Goal: Use online tool/utility: Utilize a website feature to perform a specific function

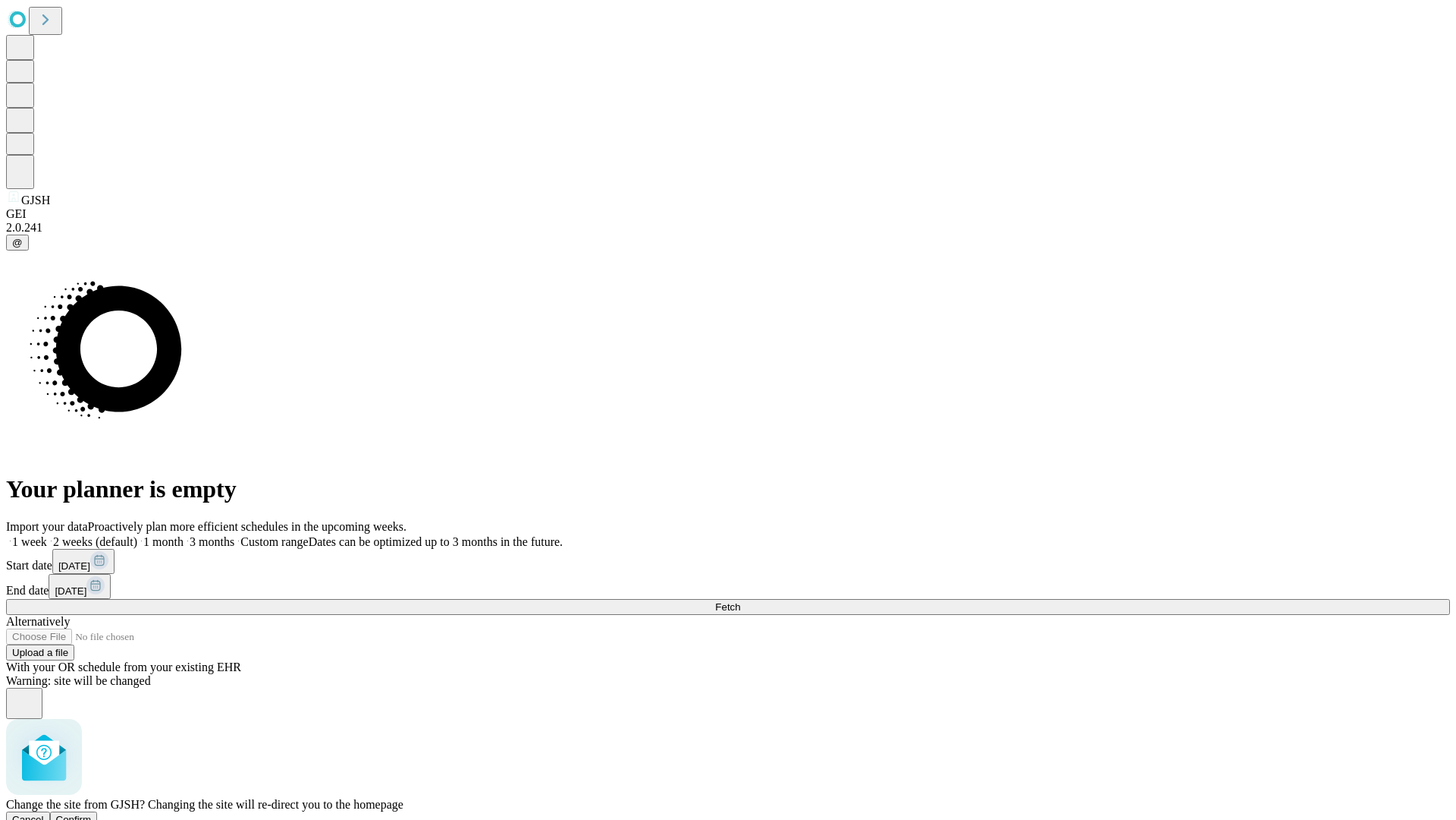
click at [92, 814] on span "Confirm" at bounding box center [74, 819] width 36 height 12
click at [183, 535] on label "1 month" at bounding box center [160, 542] width 46 height 13
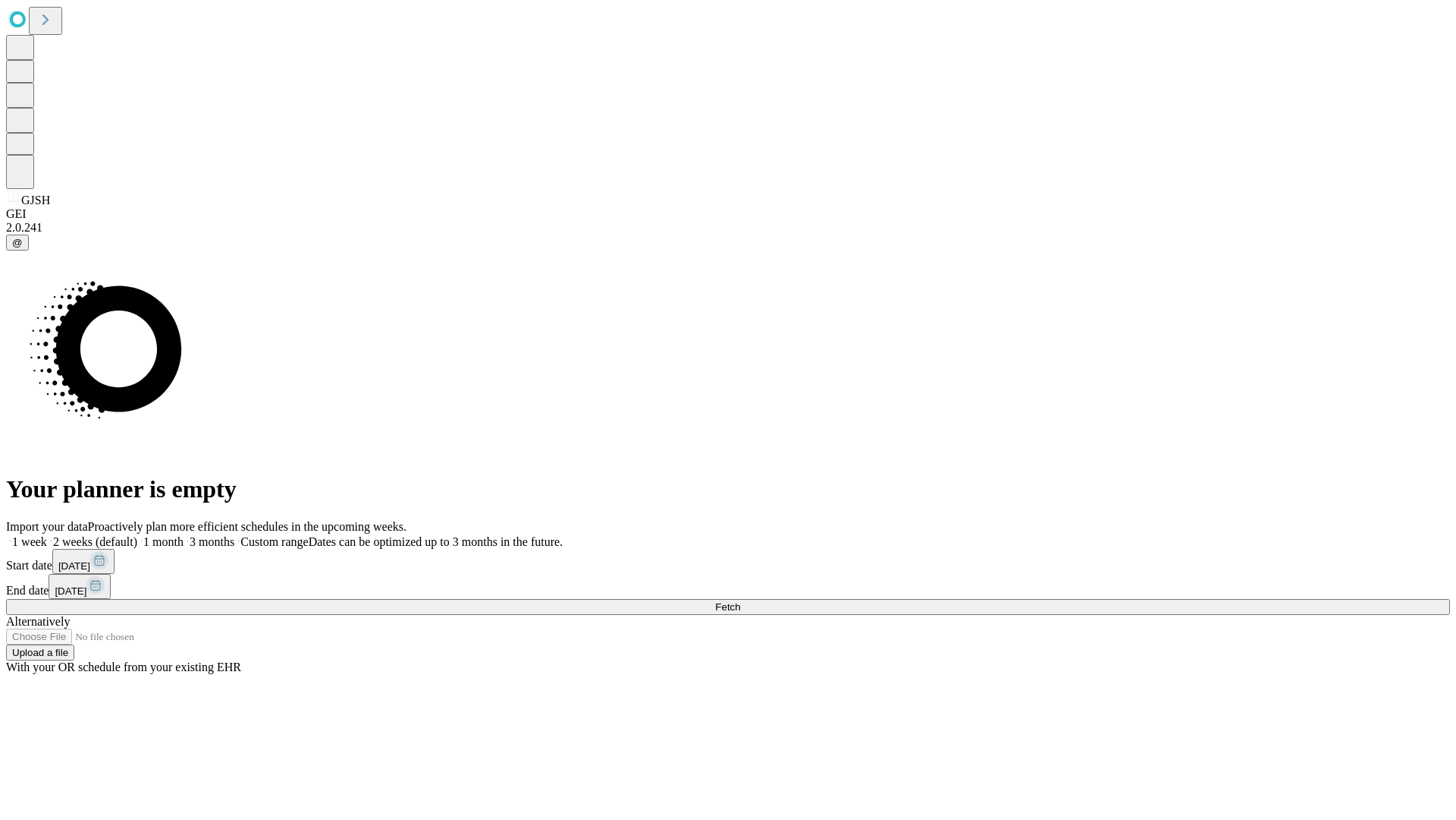
click at [740, 601] on span "Fetch" at bounding box center [728, 607] width 25 height 12
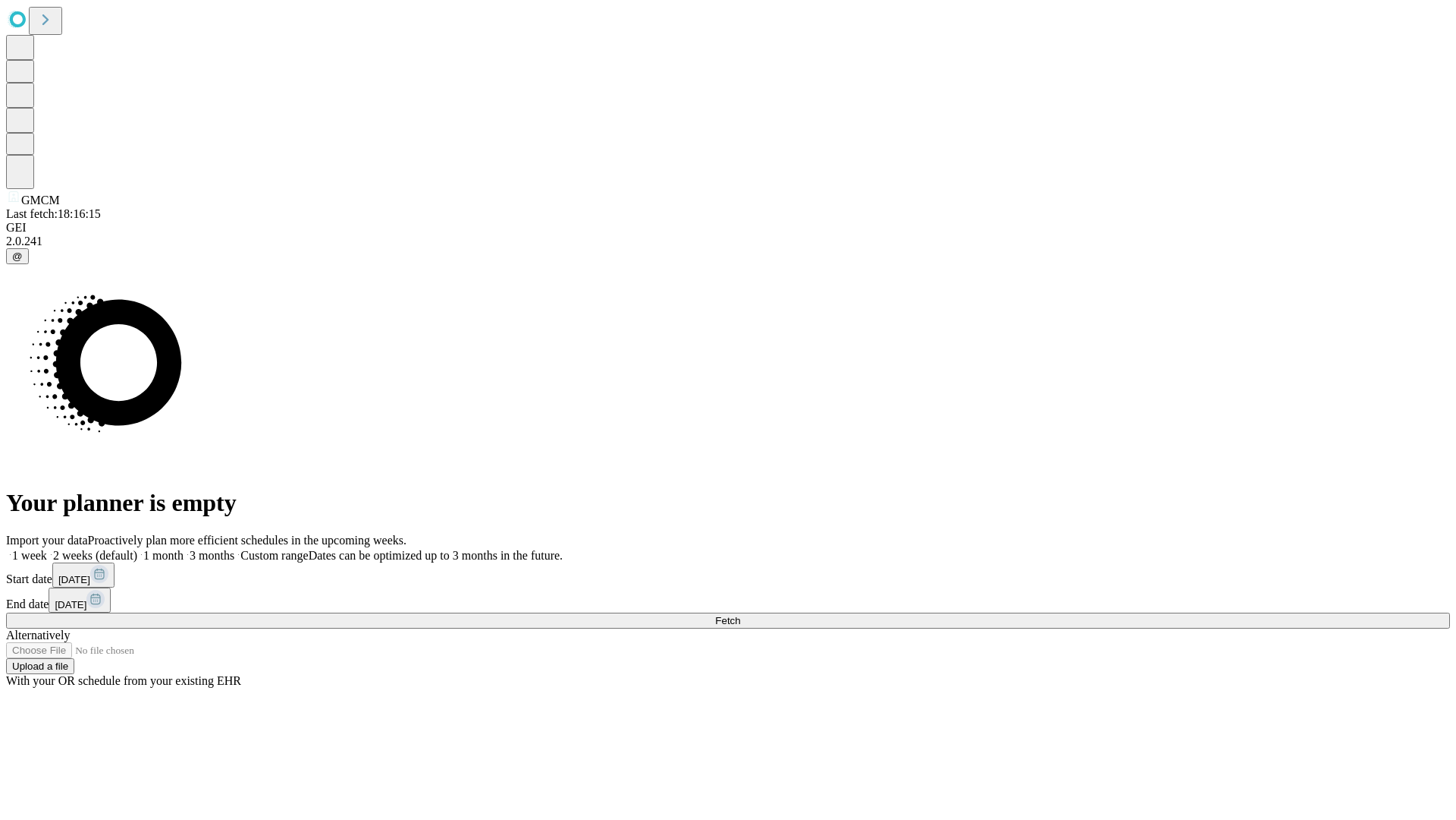
click at [183, 549] on label "1 month" at bounding box center [160, 555] width 46 height 13
click at [740, 615] on span "Fetch" at bounding box center [728, 620] width 25 height 12
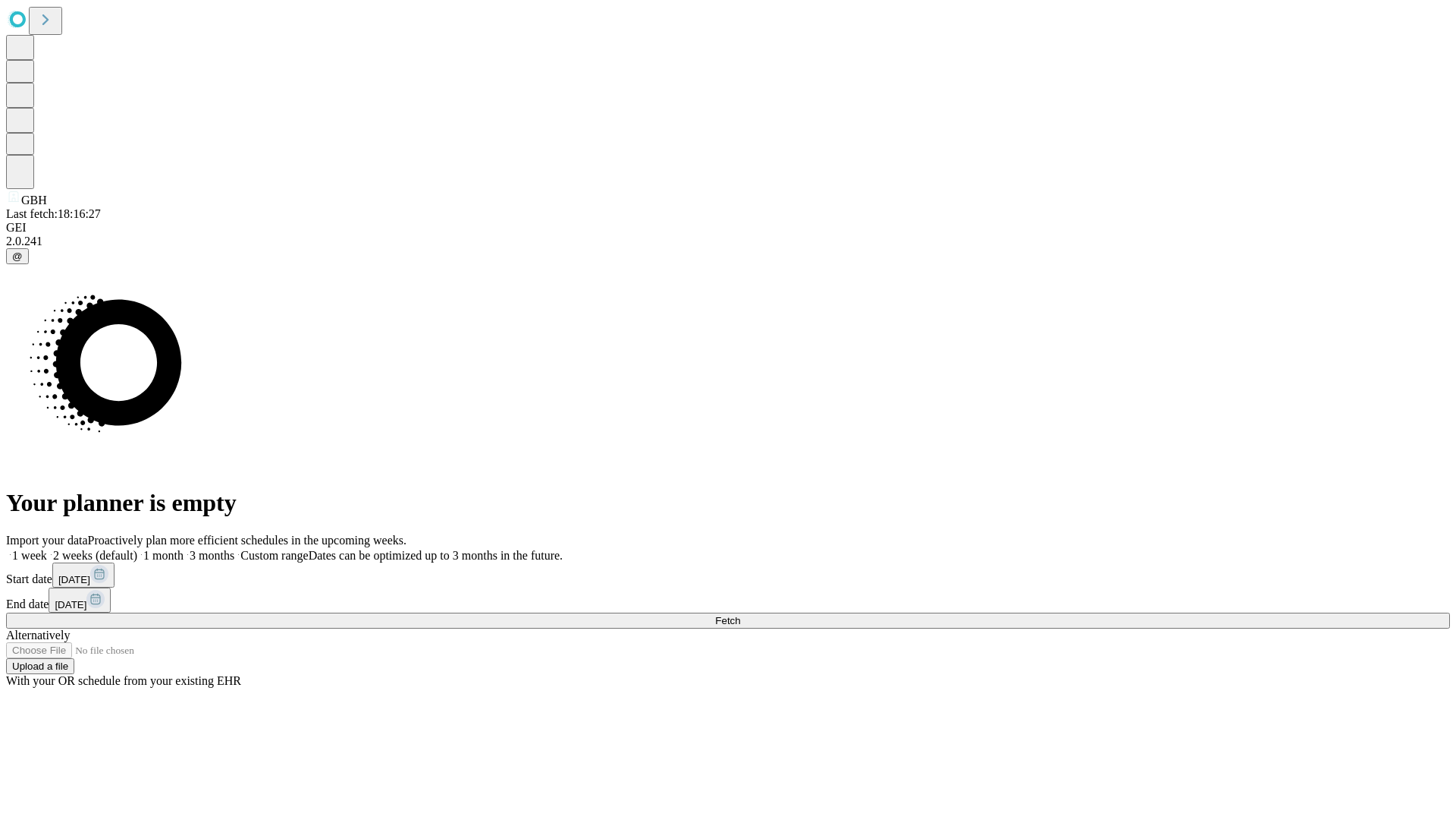
click at [183, 549] on label "1 month" at bounding box center [160, 555] width 46 height 13
click at [740, 615] on span "Fetch" at bounding box center [728, 620] width 25 height 12
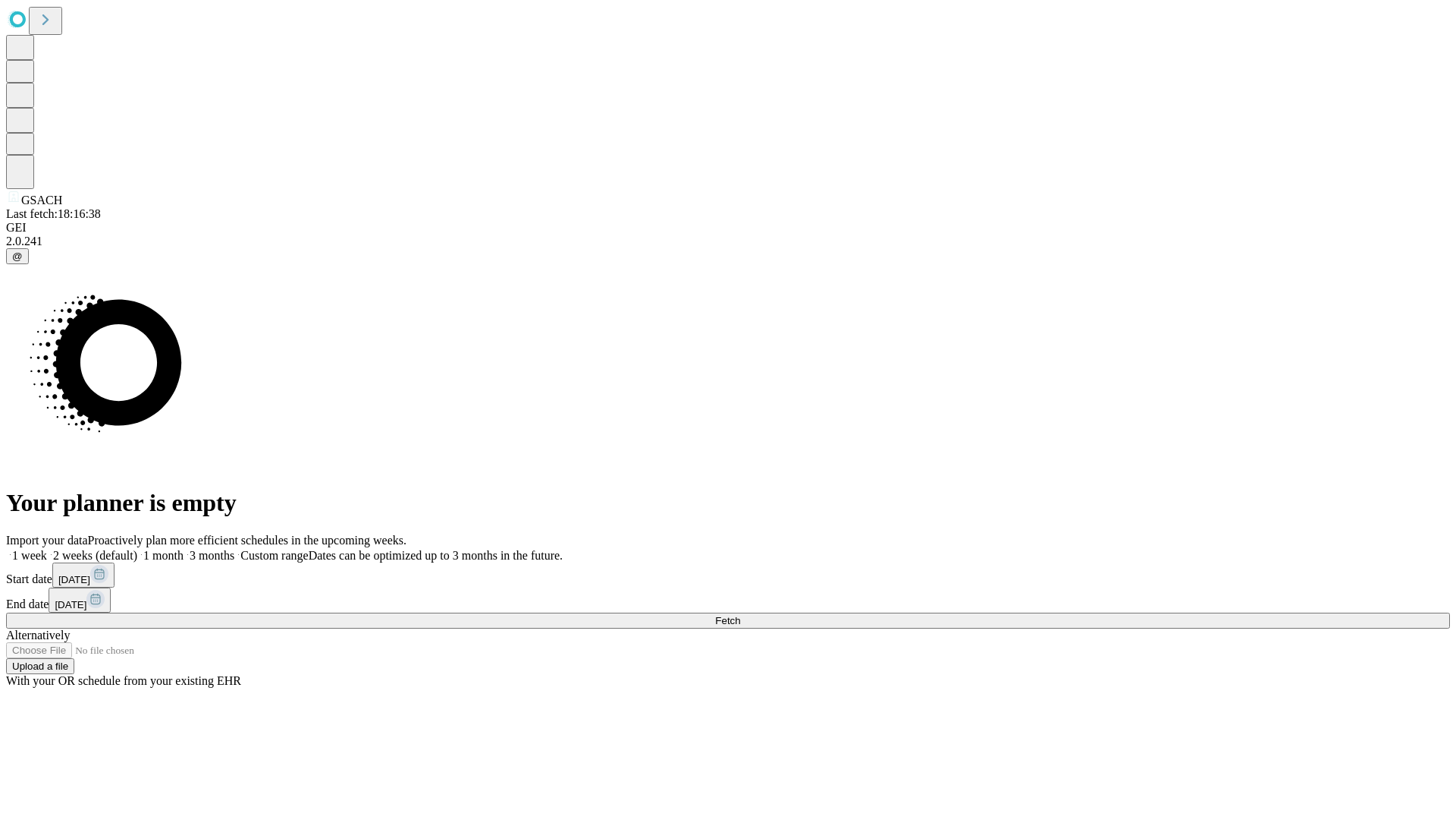
click at [183, 549] on label "1 month" at bounding box center [160, 555] width 46 height 13
click at [740, 615] on span "Fetch" at bounding box center [728, 620] width 25 height 12
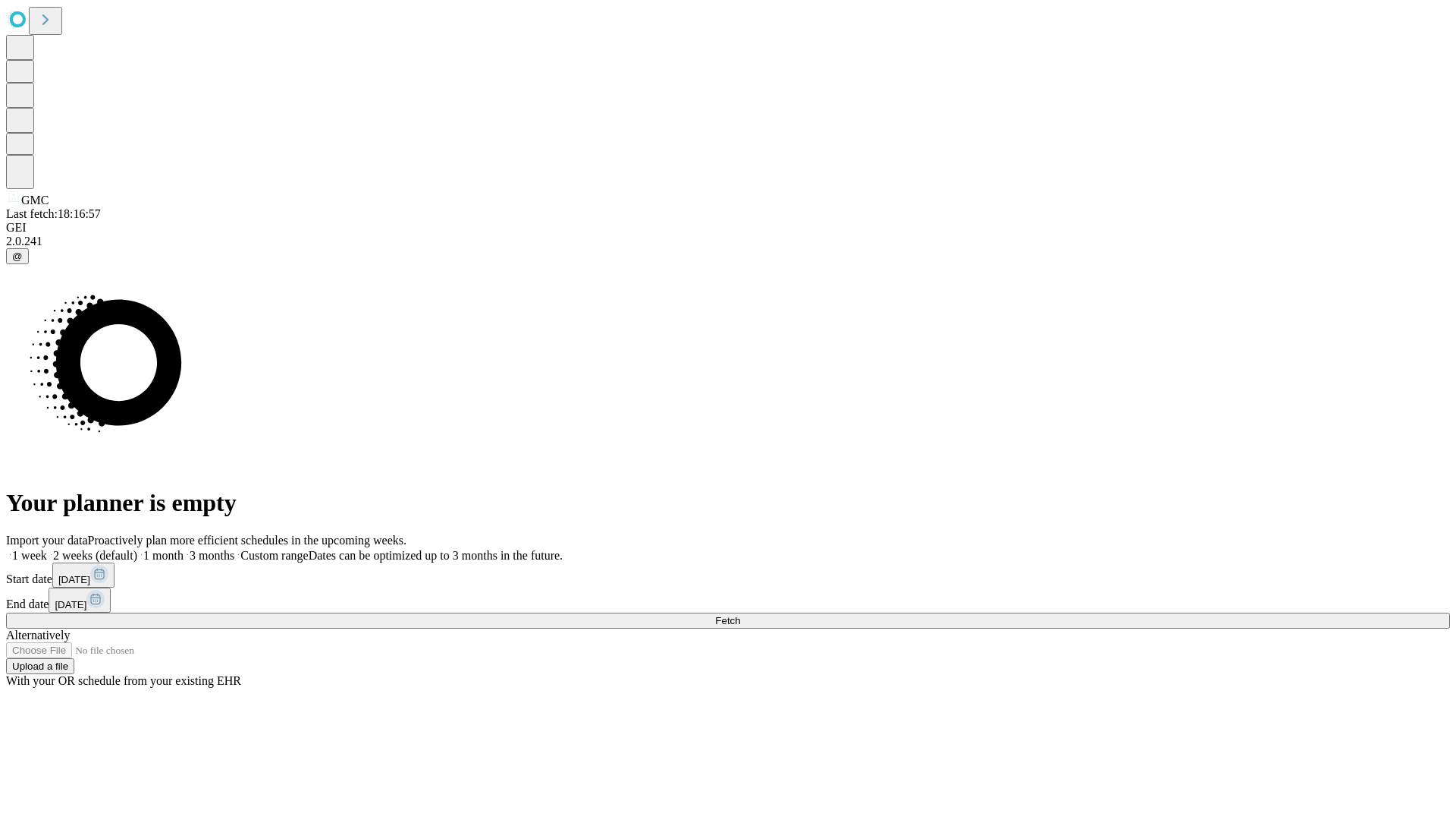
click at [183, 549] on label "1 month" at bounding box center [160, 555] width 46 height 13
click at [740, 615] on span "Fetch" at bounding box center [728, 620] width 25 height 12
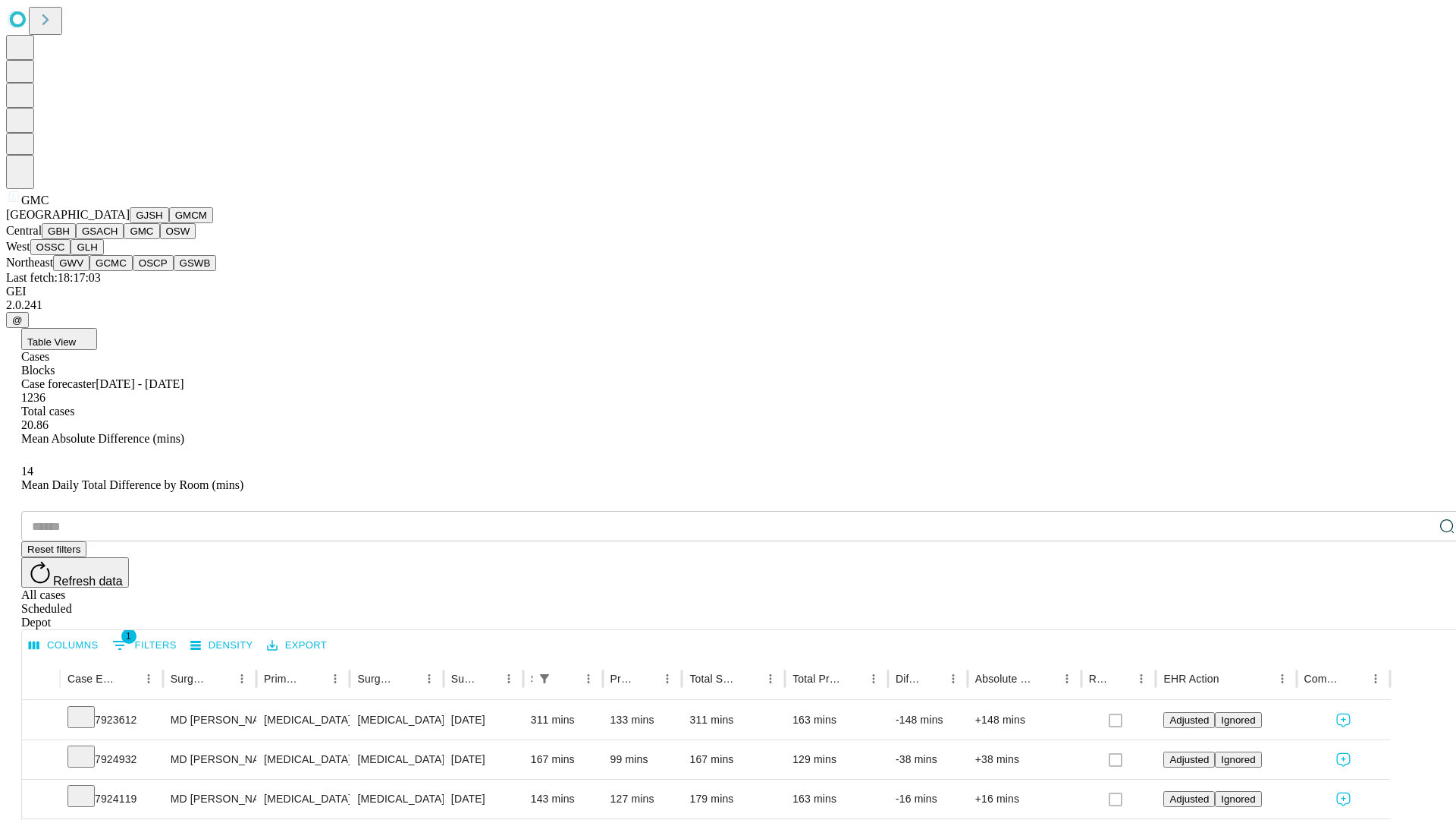
click at [160, 239] on button "OSW" at bounding box center [178, 231] width 36 height 16
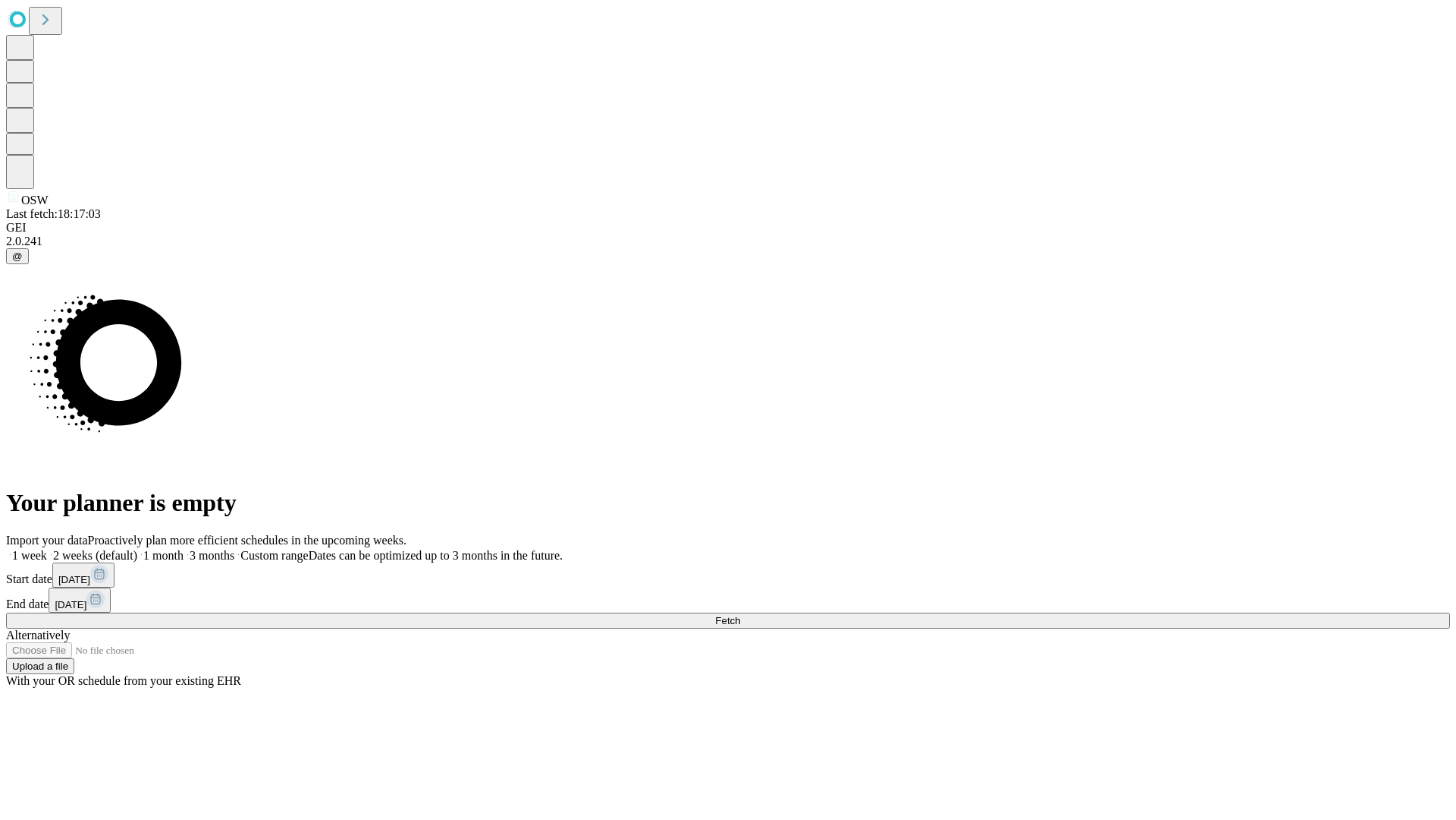
click at [183, 549] on label "1 month" at bounding box center [160, 555] width 46 height 13
click at [740, 615] on span "Fetch" at bounding box center [728, 620] width 25 height 12
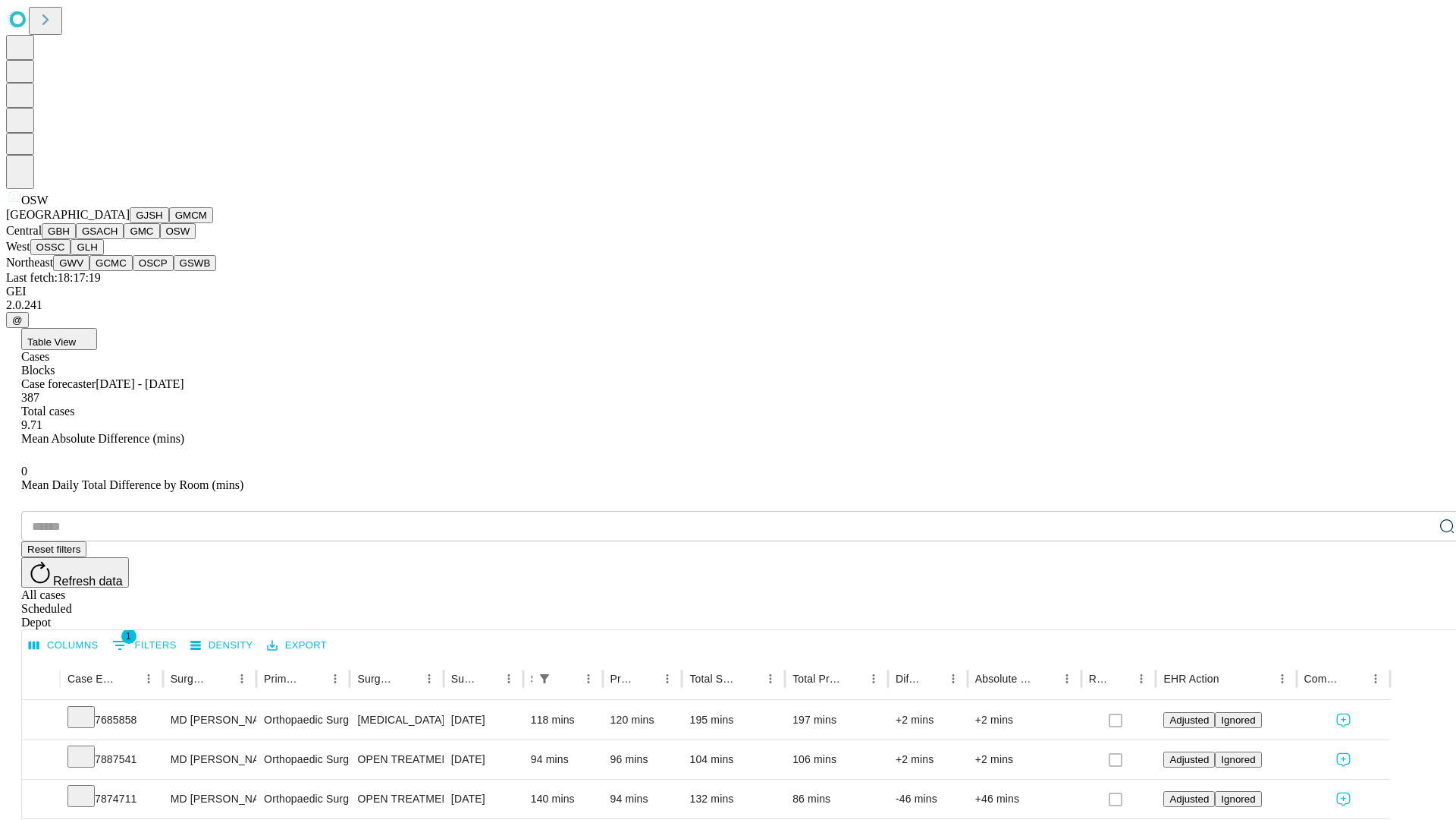
click at [71, 255] on button "OSSC" at bounding box center [51, 247] width 41 height 16
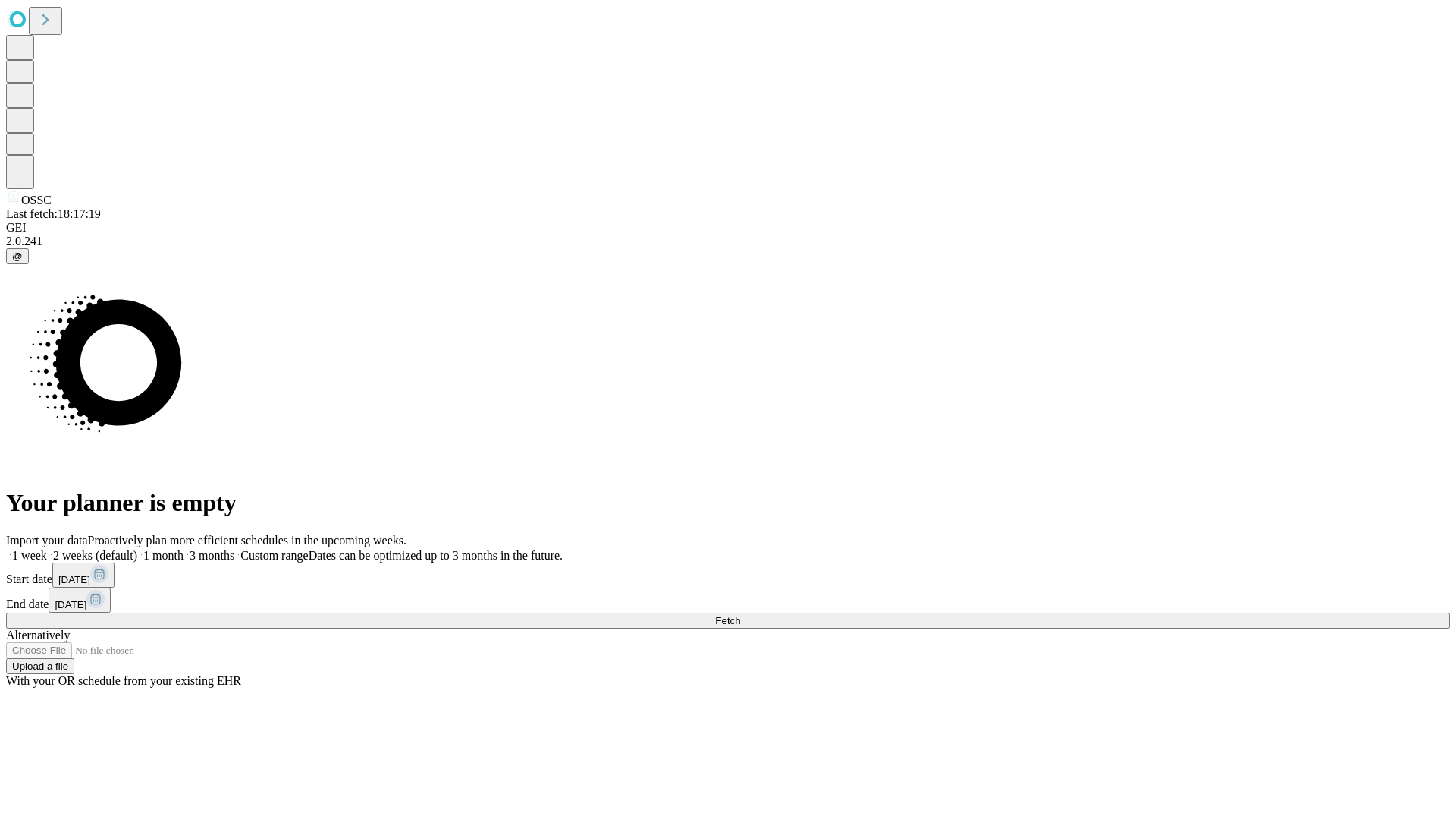
click at [183, 549] on label "1 month" at bounding box center [160, 555] width 46 height 13
click at [740, 615] on span "Fetch" at bounding box center [728, 620] width 25 height 12
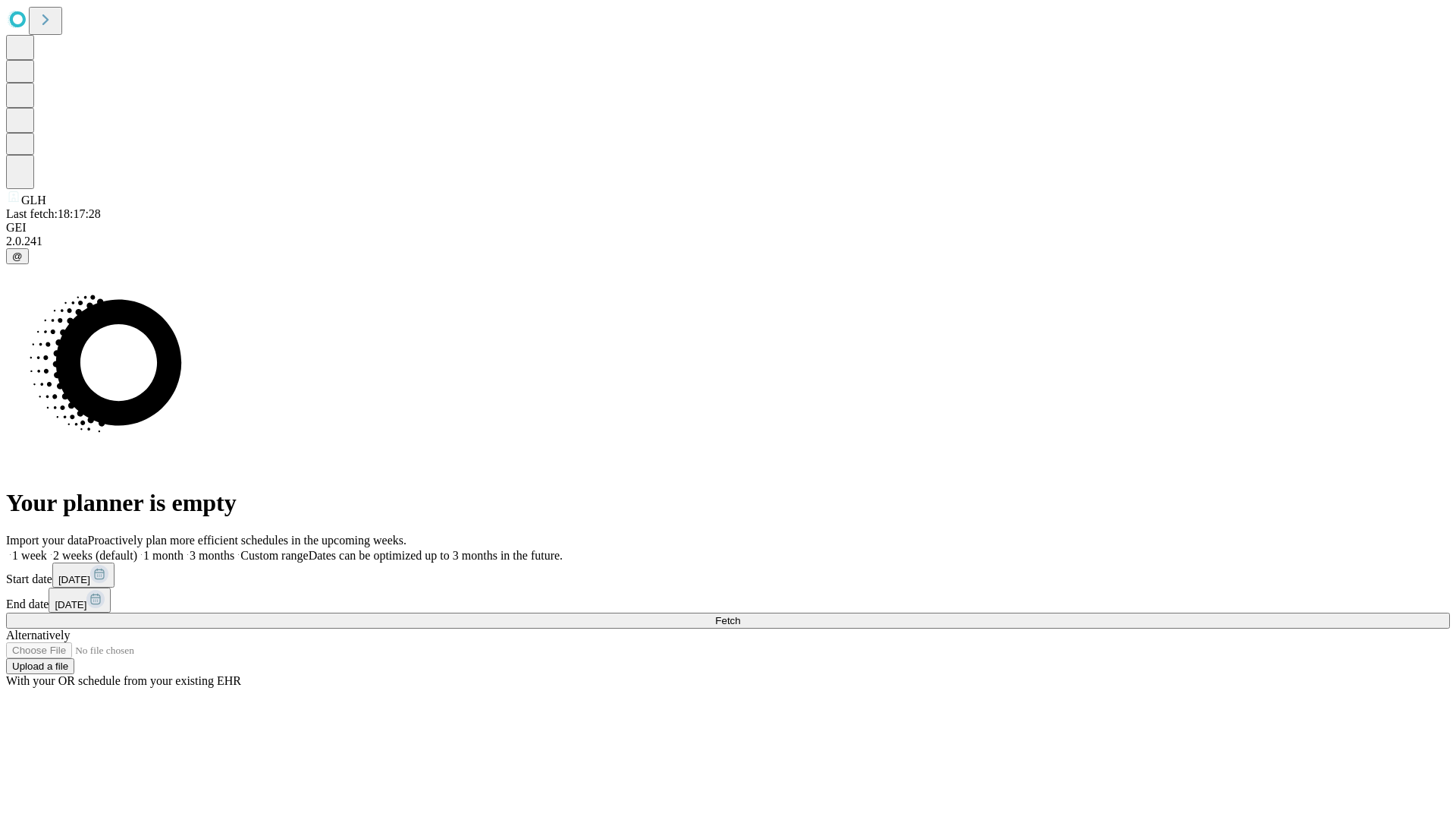
click at [183, 549] on label "1 month" at bounding box center [160, 555] width 46 height 13
click at [740, 615] on span "Fetch" at bounding box center [728, 620] width 25 height 12
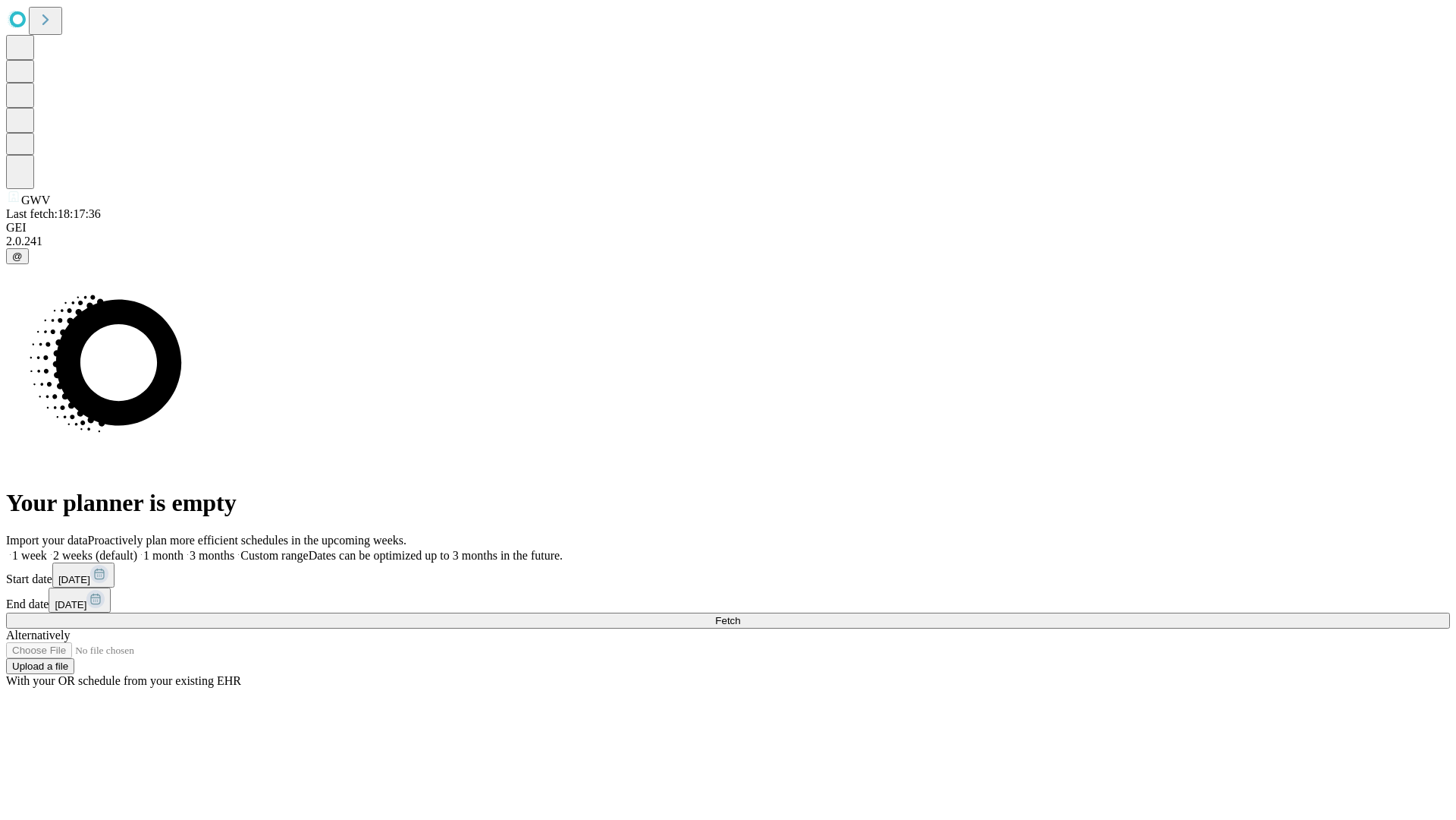
click at [183, 549] on label "1 month" at bounding box center [160, 555] width 46 height 13
click at [740, 615] on span "Fetch" at bounding box center [728, 620] width 25 height 12
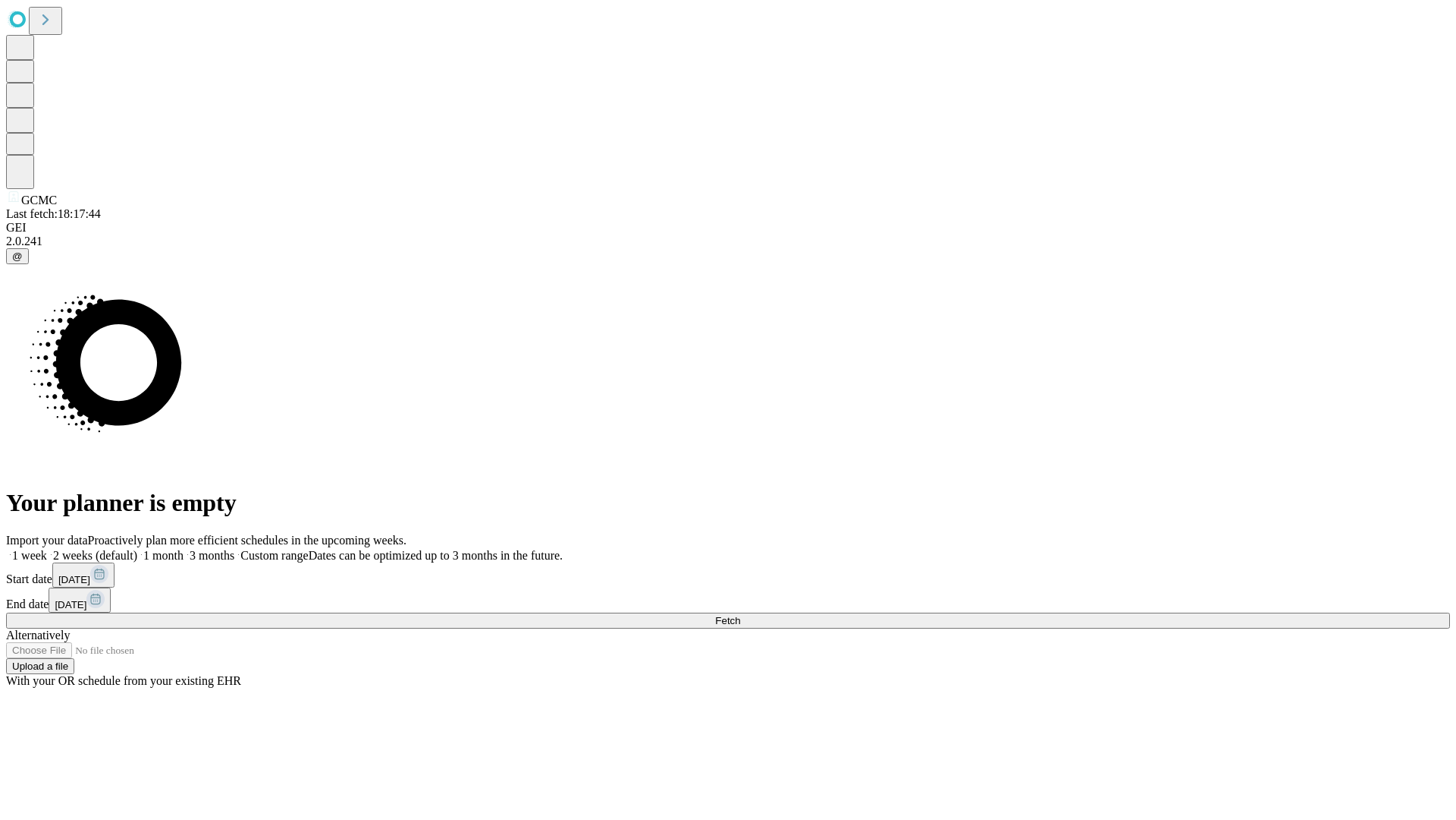
click at [183, 549] on label "1 month" at bounding box center [160, 555] width 46 height 13
click at [740, 615] on span "Fetch" at bounding box center [728, 620] width 25 height 12
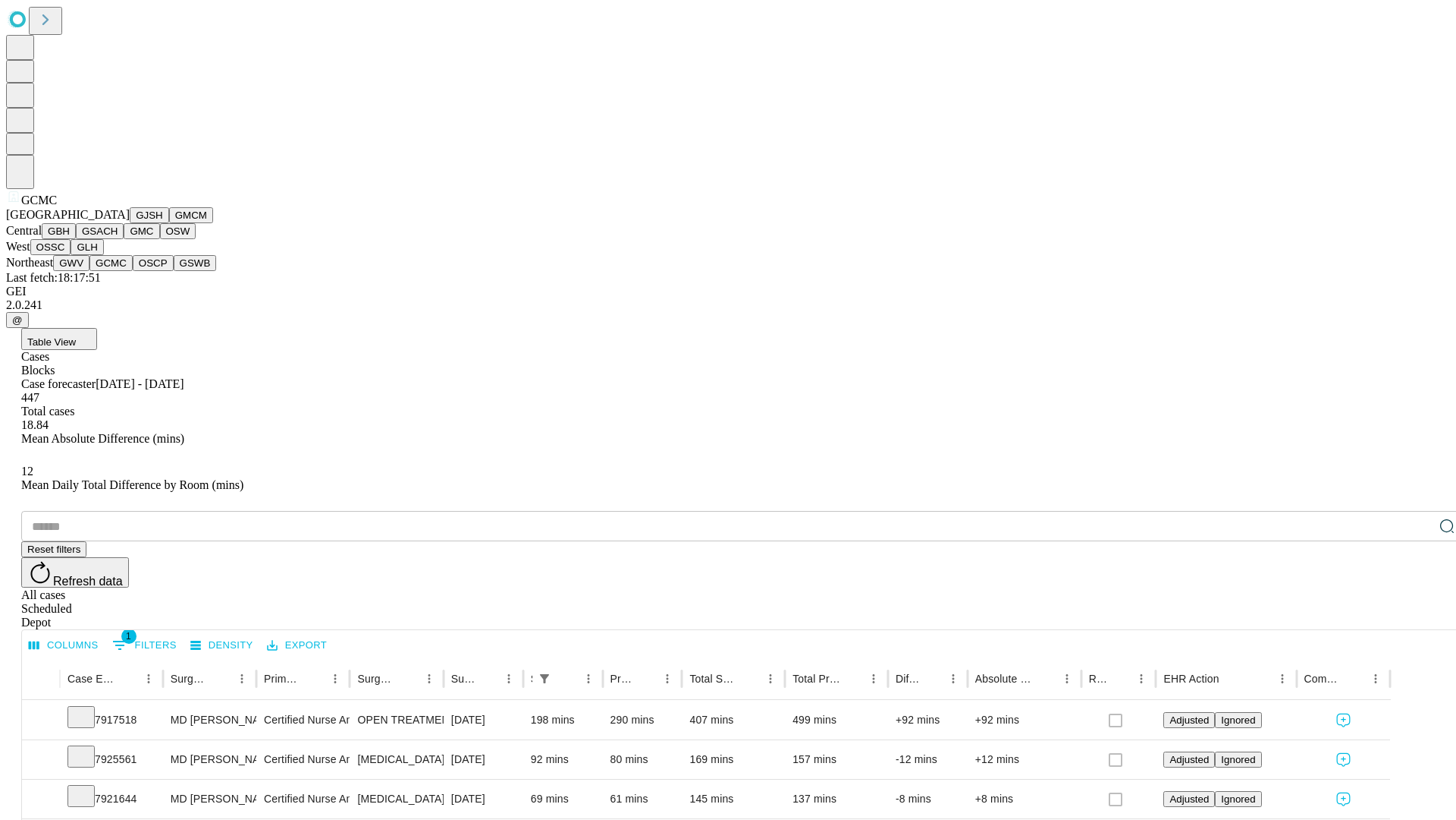
click at [132, 271] on button "OSCP" at bounding box center [153, 263] width 41 height 16
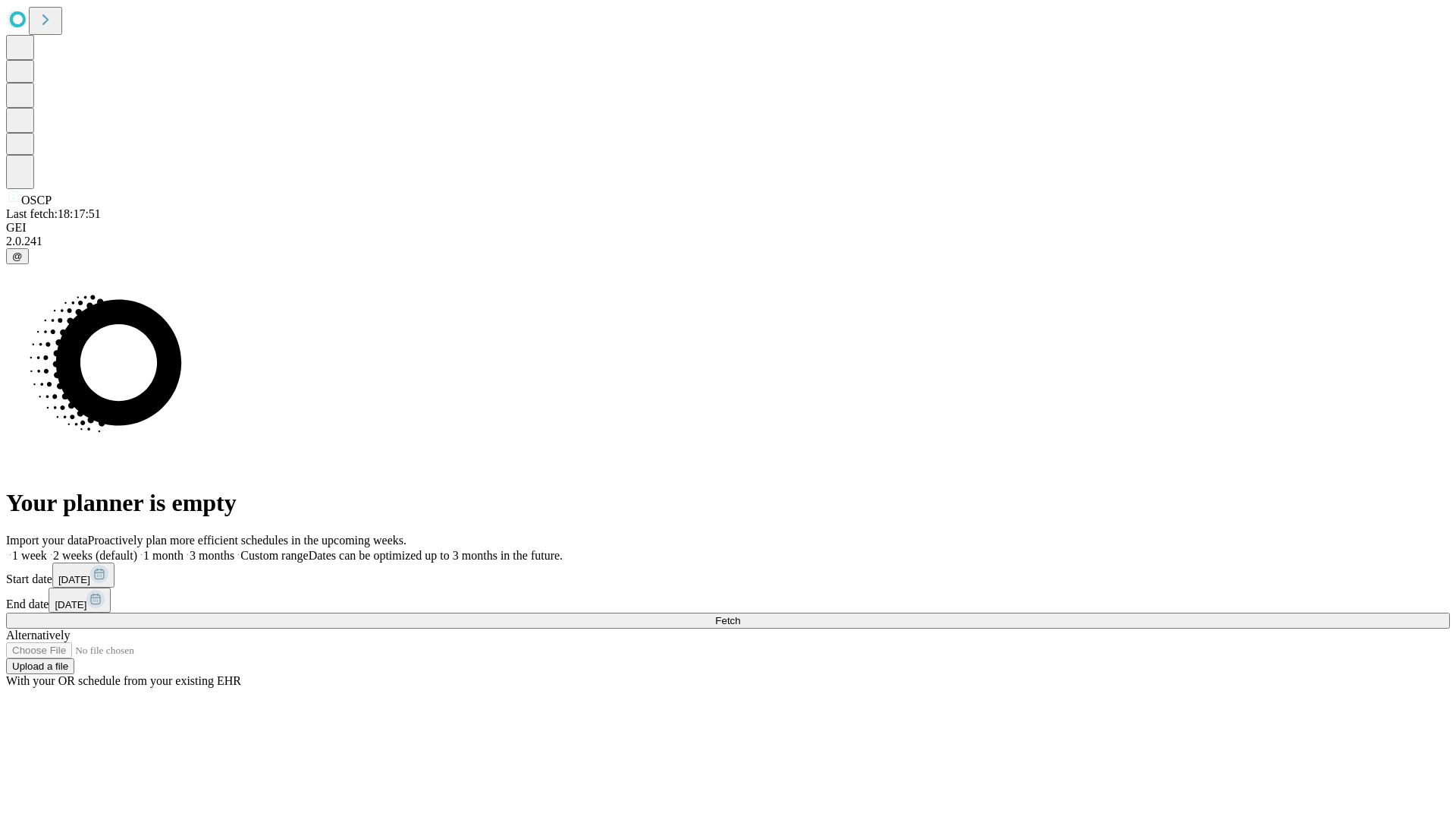
click at [183, 549] on label "1 month" at bounding box center [160, 555] width 46 height 13
click at [740, 615] on span "Fetch" at bounding box center [728, 620] width 25 height 12
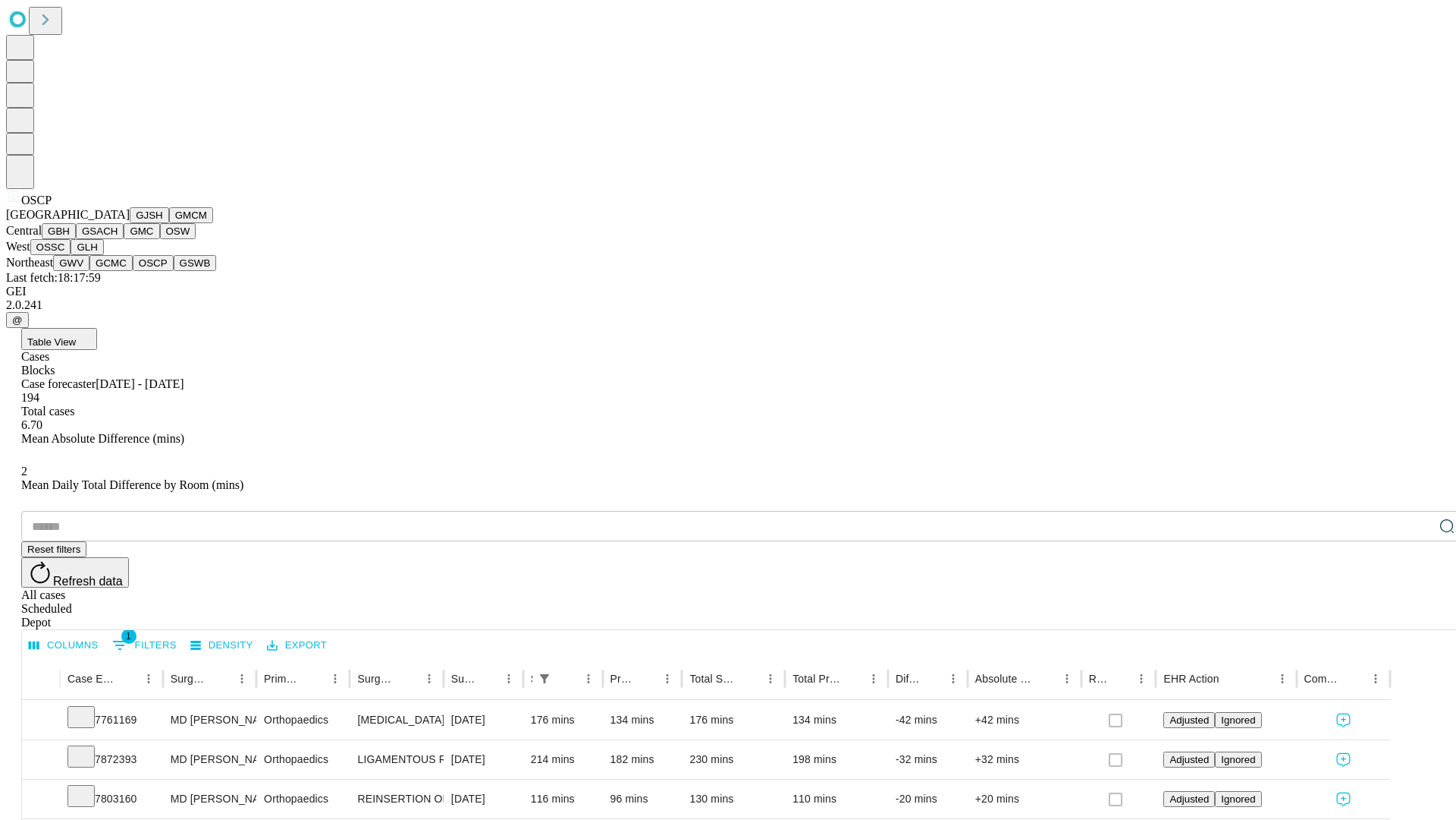
click at [173, 271] on button "GSWB" at bounding box center [195, 263] width 44 height 16
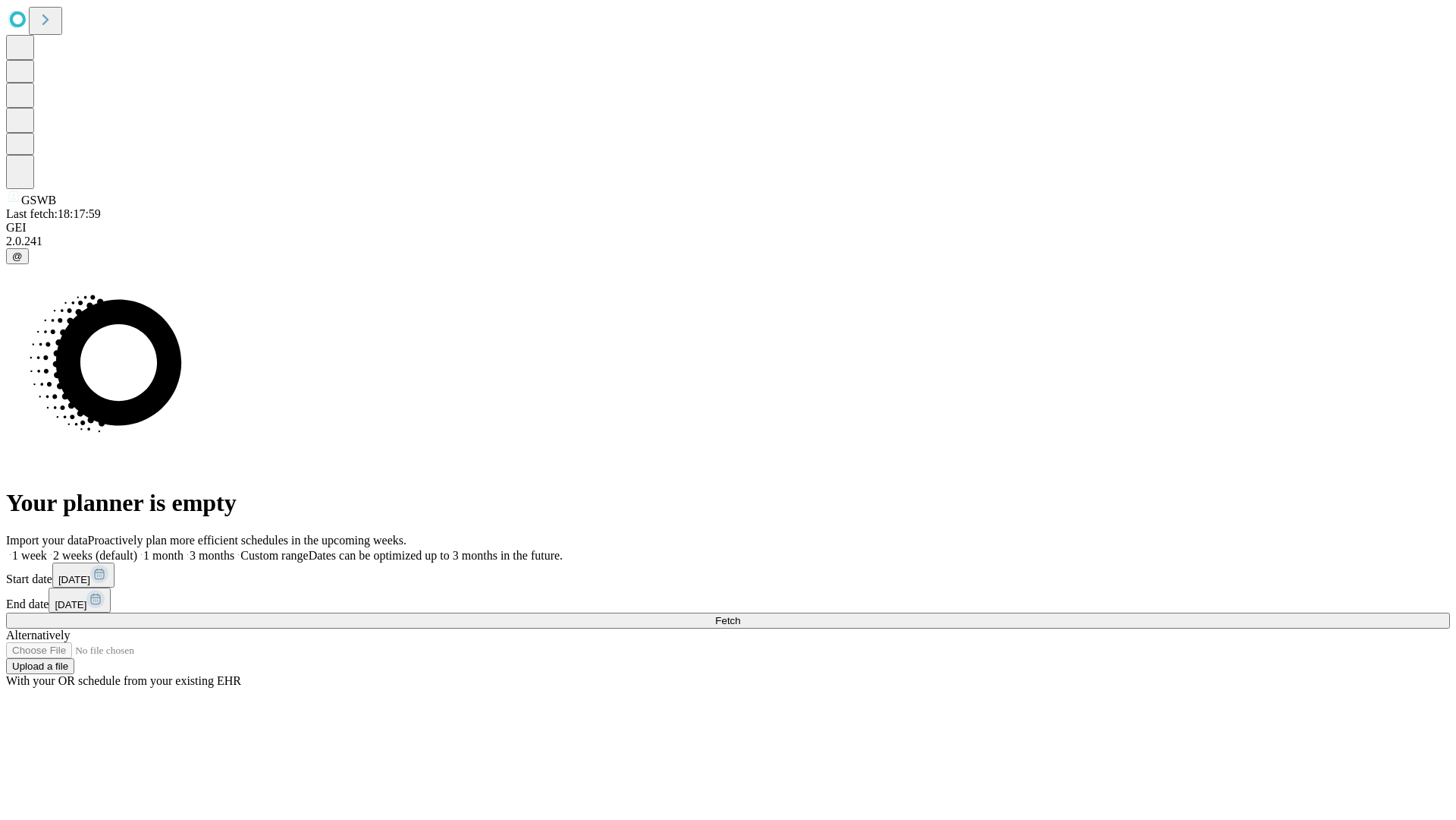
click at [183, 549] on label "1 month" at bounding box center [160, 555] width 46 height 13
click at [740, 615] on span "Fetch" at bounding box center [728, 620] width 25 height 12
